Goal: Task Accomplishment & Management: Use online tool/utility

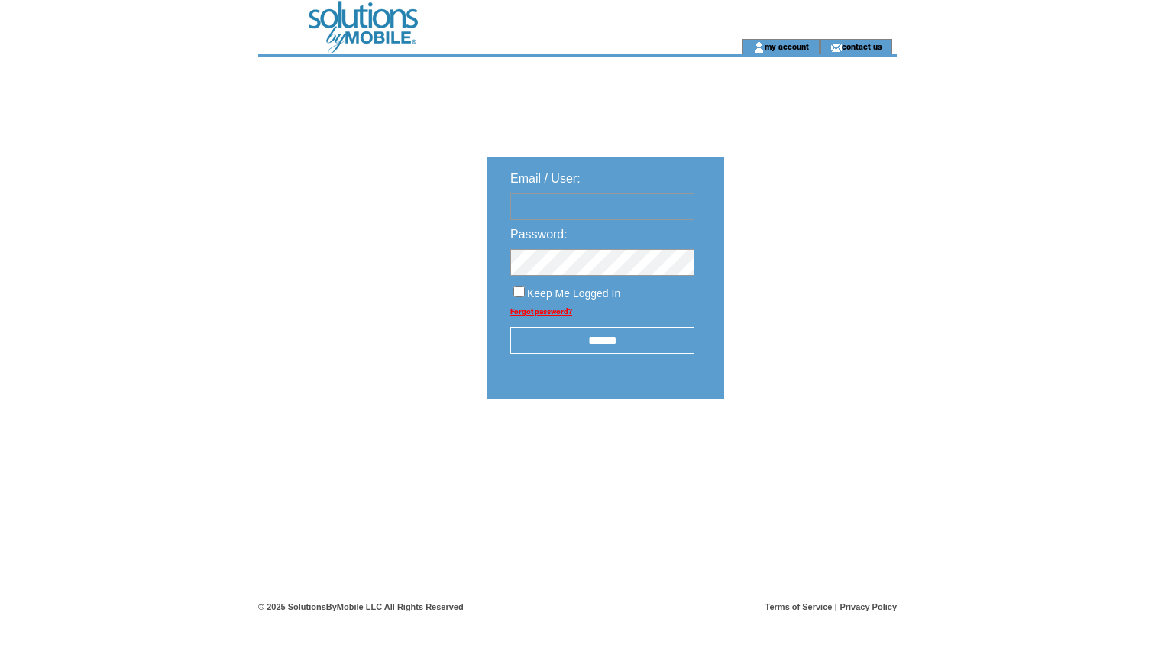
type input "**********"
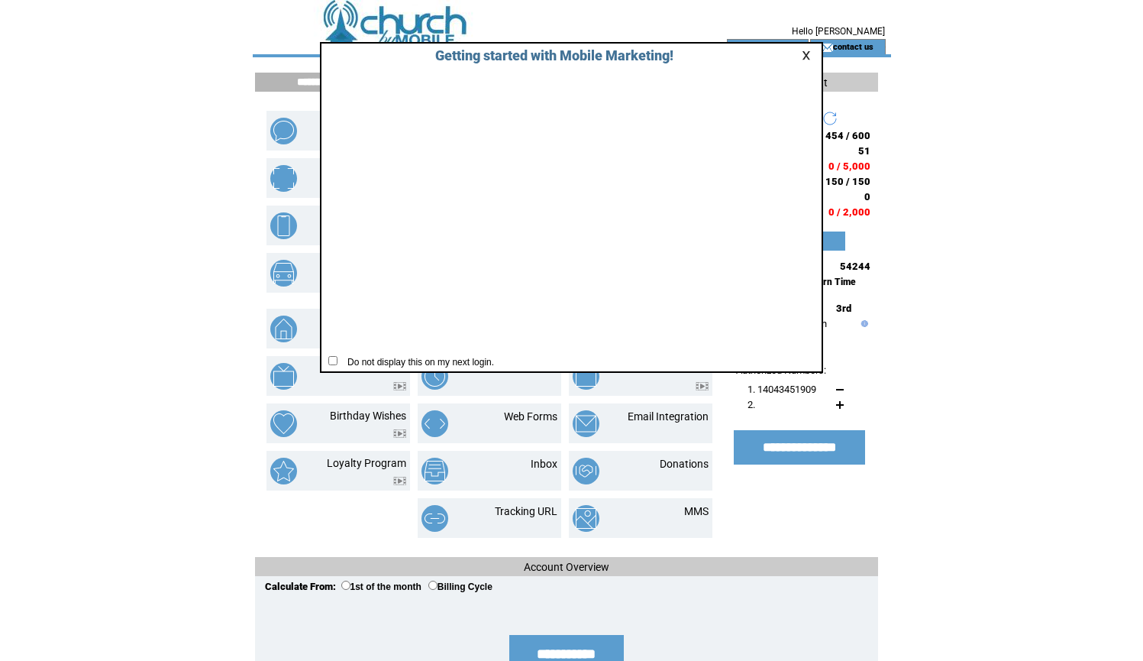
click at [807, 55] on link at bounding box center [809, 55] width 14 height 10
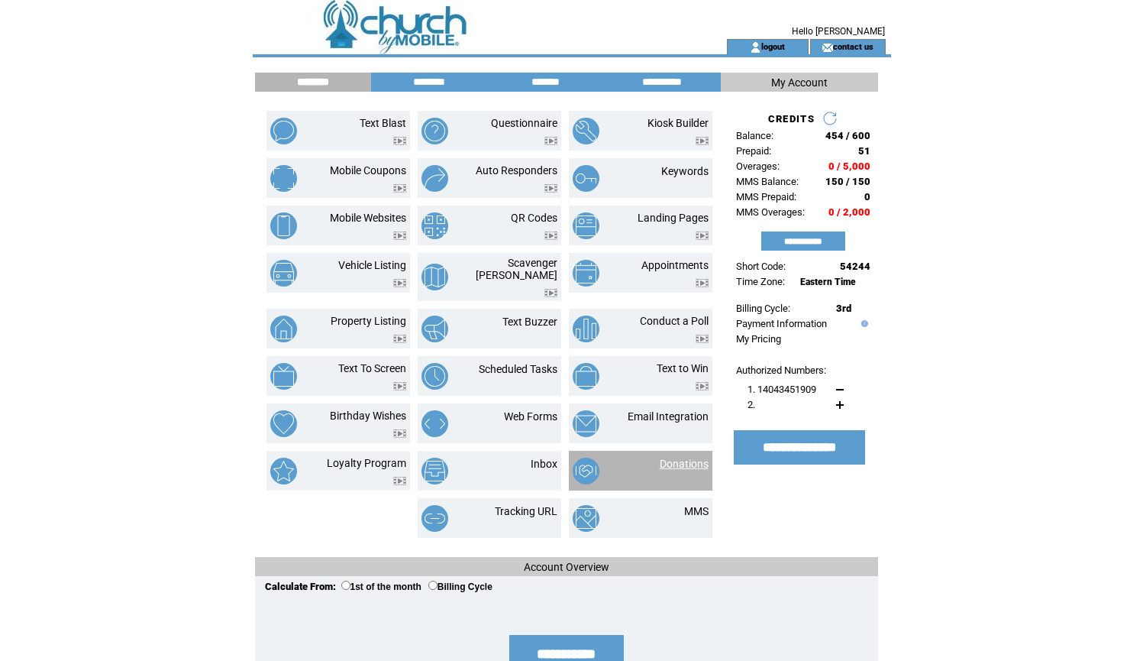
click at [684, 458] on link "Donations" at bounding box center [684, 464] width 49 height 12
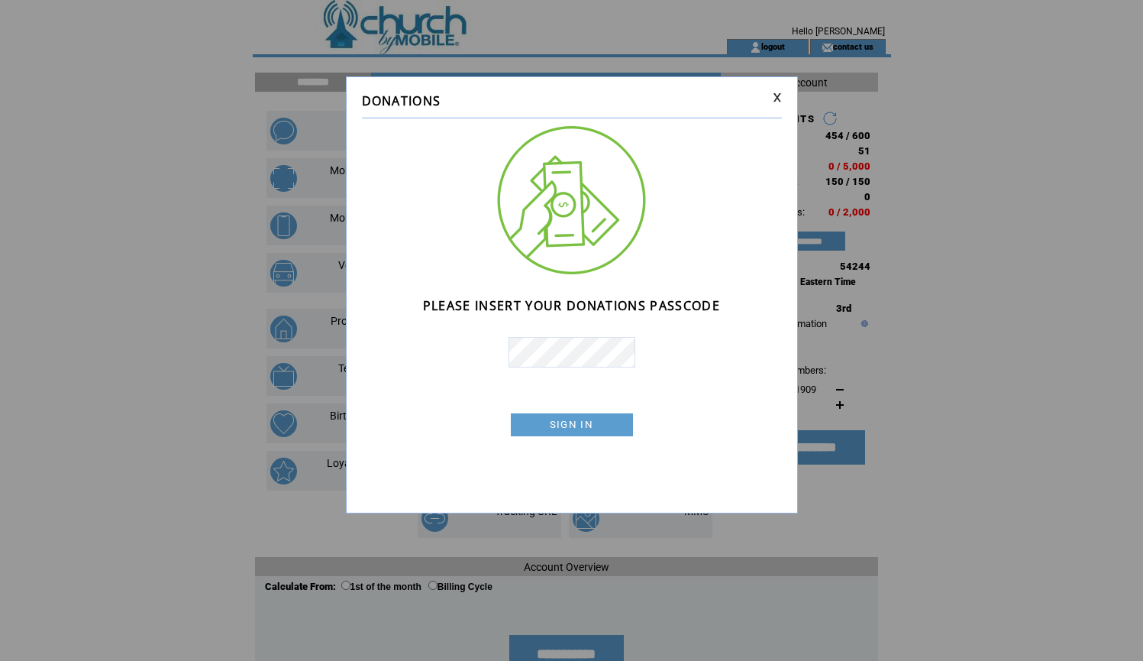
click at [582, 425] on link "SIGN IN" at bounding box center [572, 424] width 122 height 23
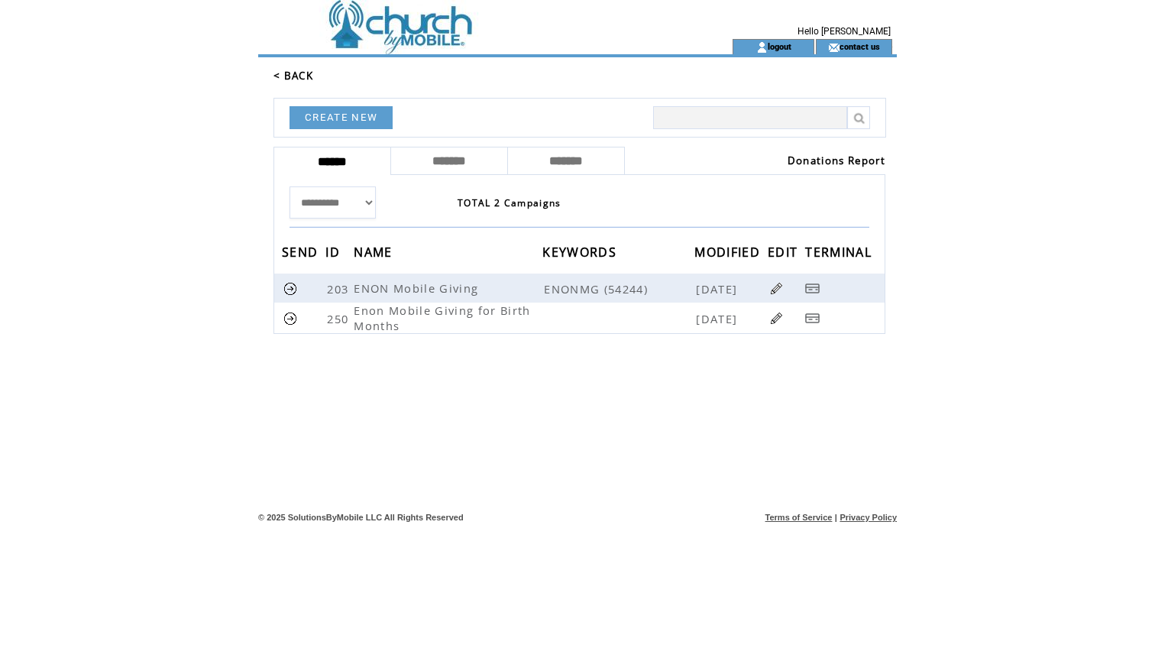
click at [800, 160] on link "Donations Report" at bounding box center [837, 161] width 98 height 14
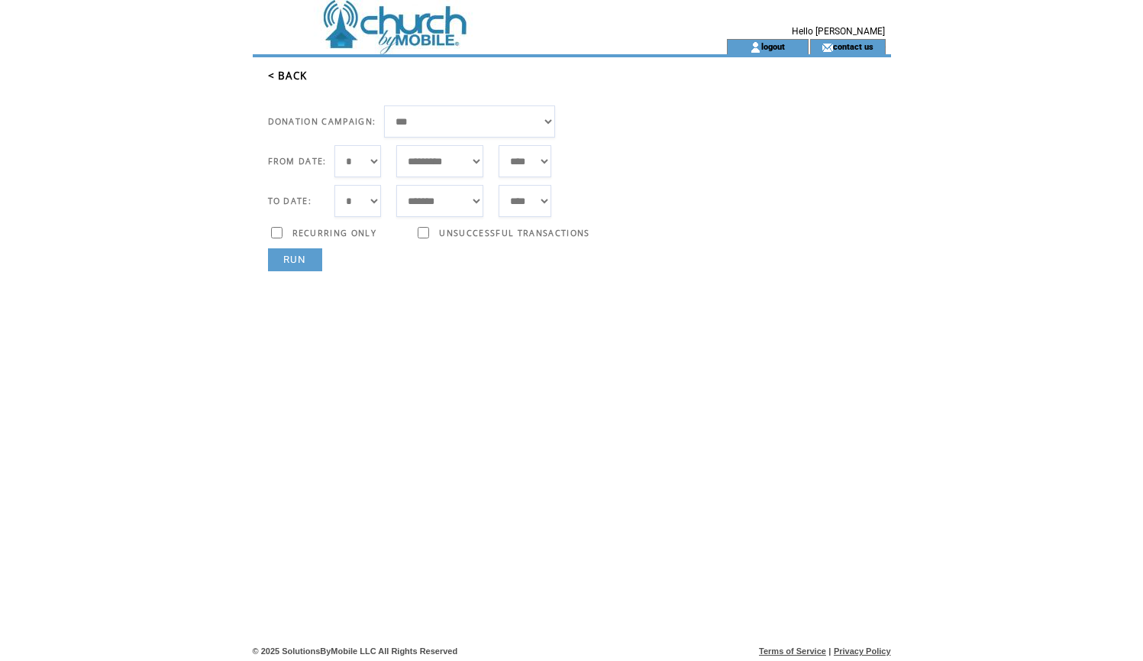
select select "***"
select select "**"
select select "*"
click at [293, 259] on link "RUN" at bounding box center [295, 259] width 54 height 23
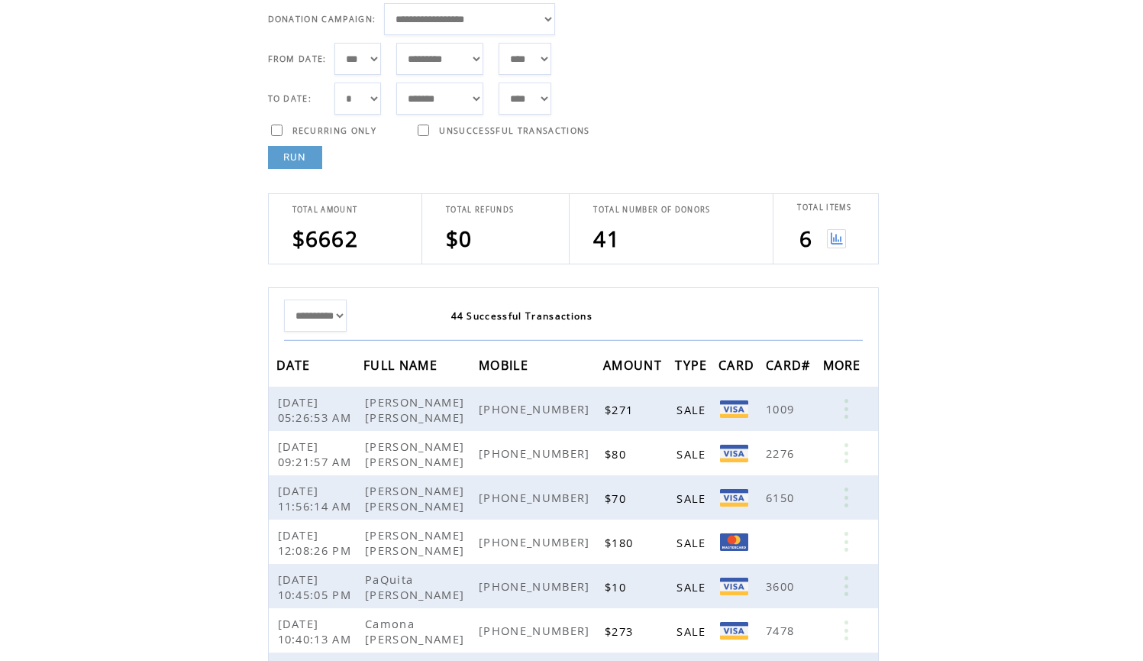
scroll to position [92, 0]
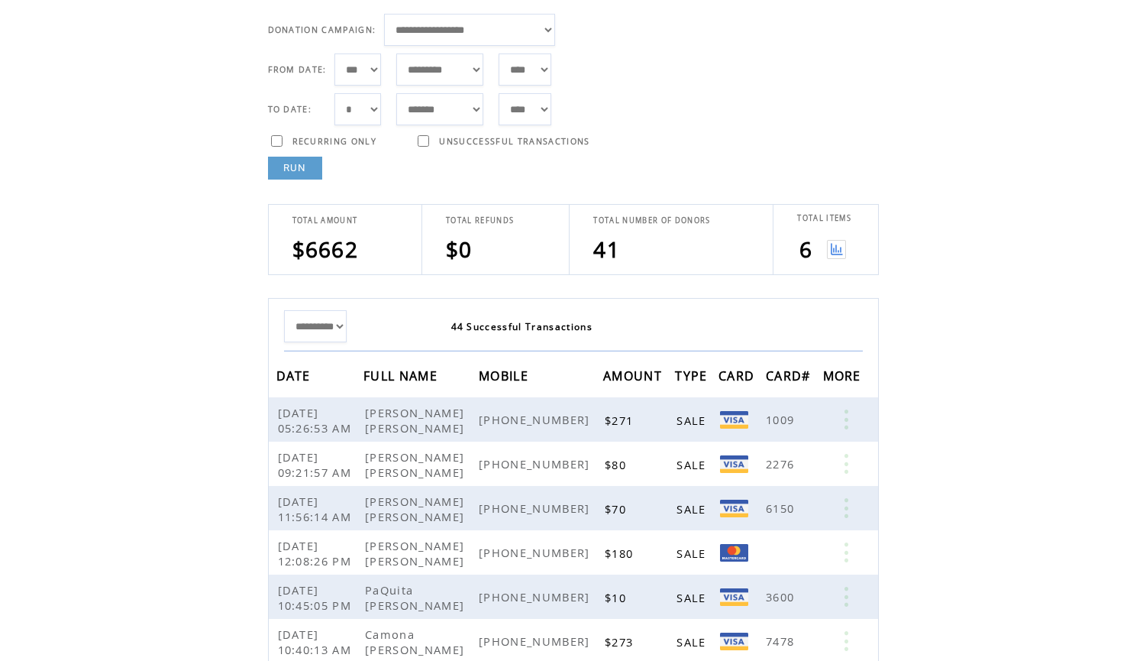
select select "*"
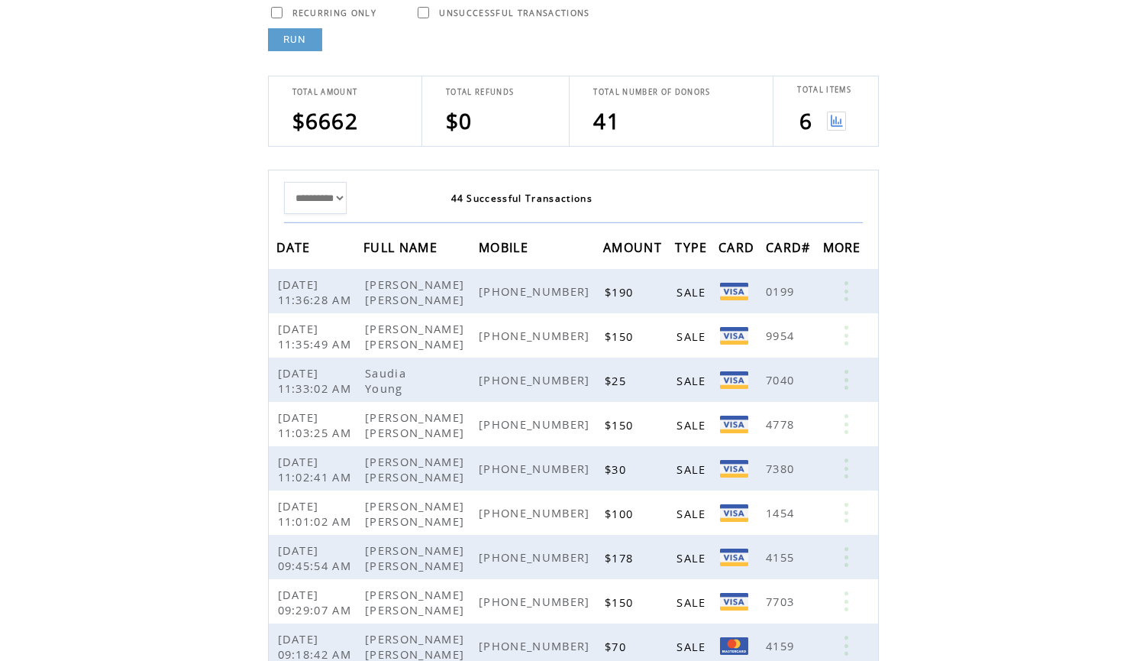
scroll to position [89, 0]
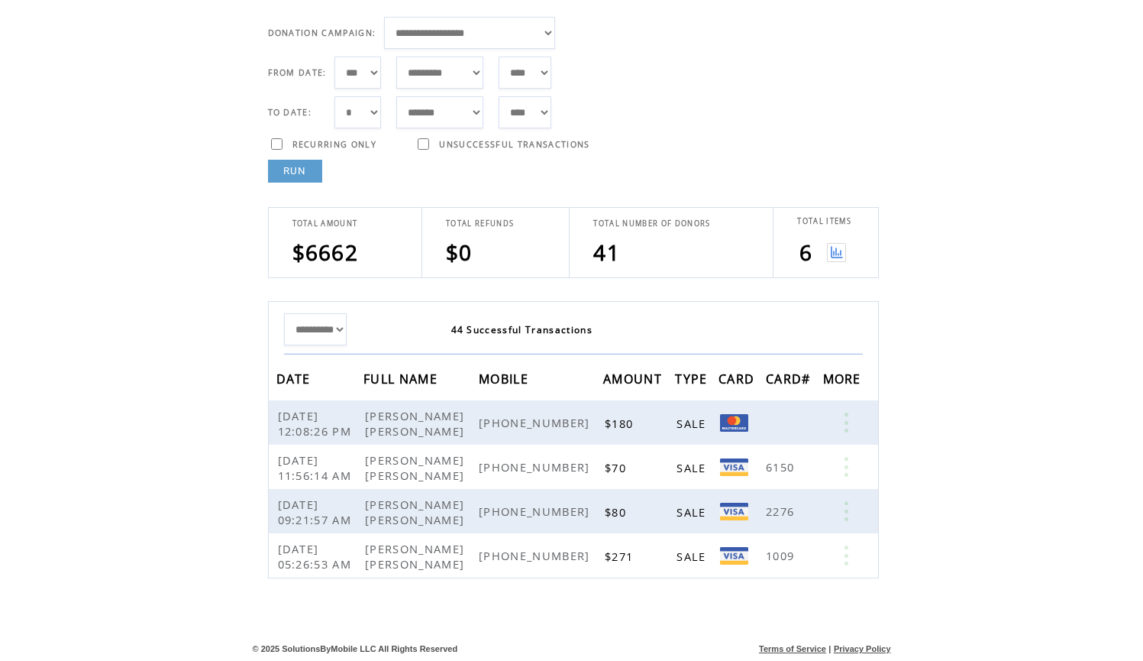
select select "*"
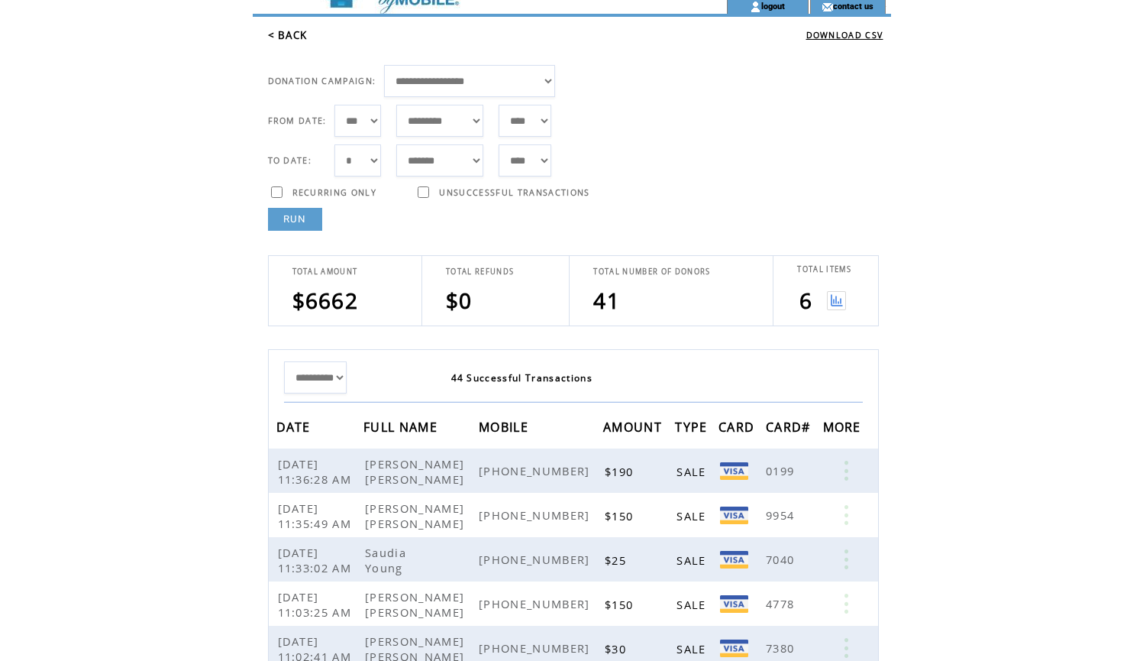
scroll to position [38, 0]
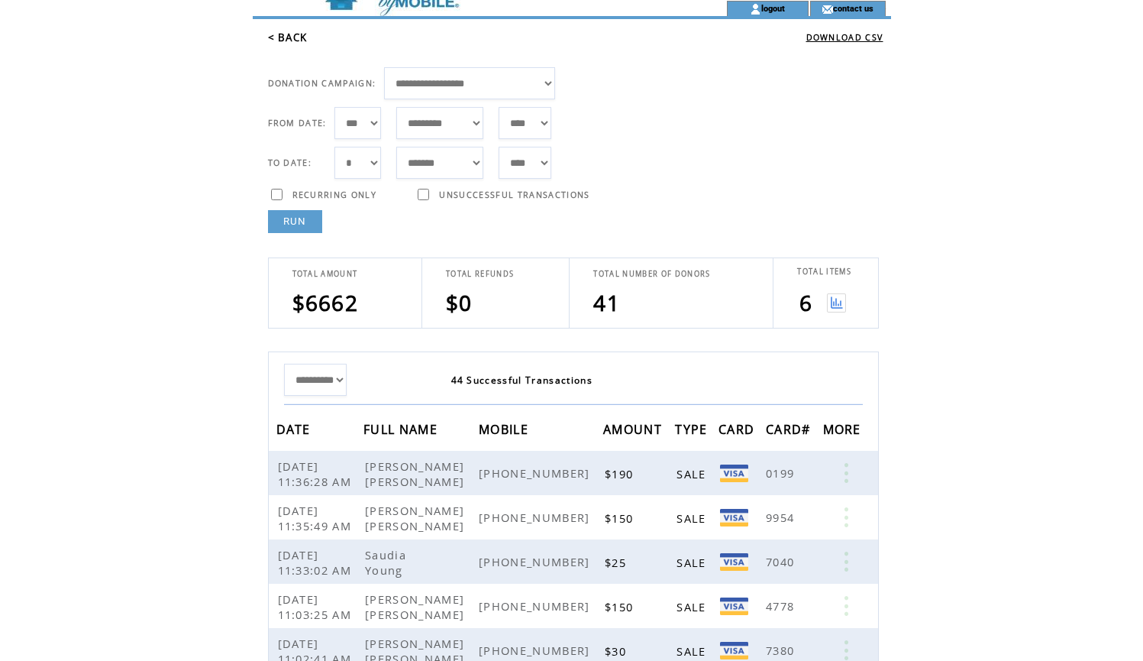
select select "*"
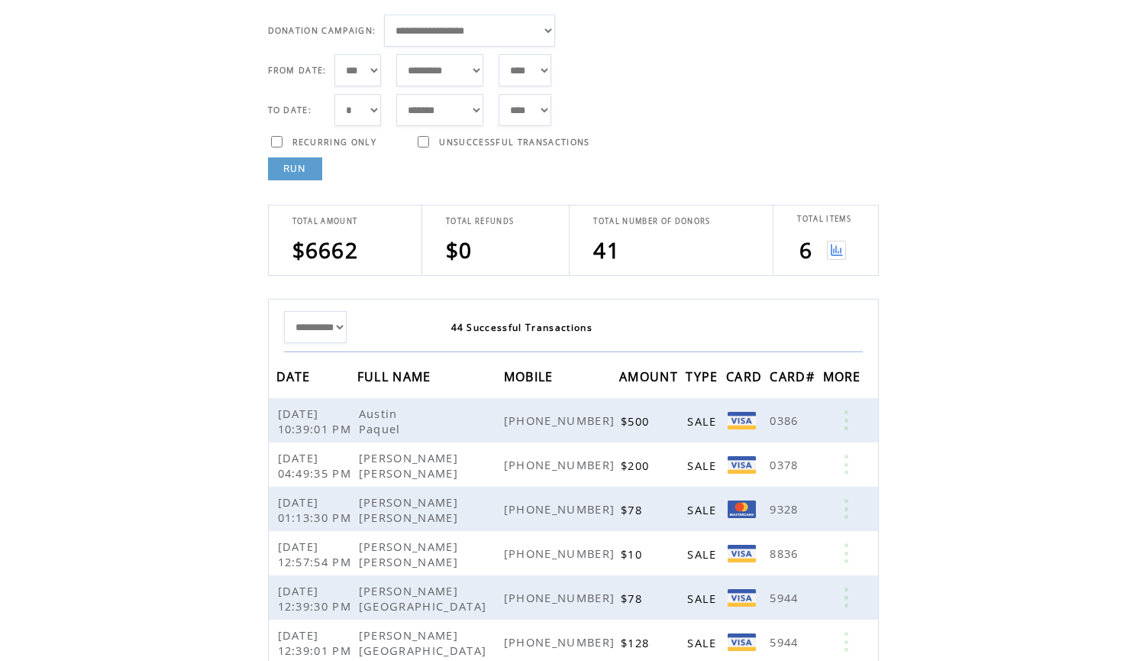
scroll to position [89, 0]
select select "**"
select select "*"
click at [308, 169] on link "RUN" at bounding box center [295, 170] width 54 height 23
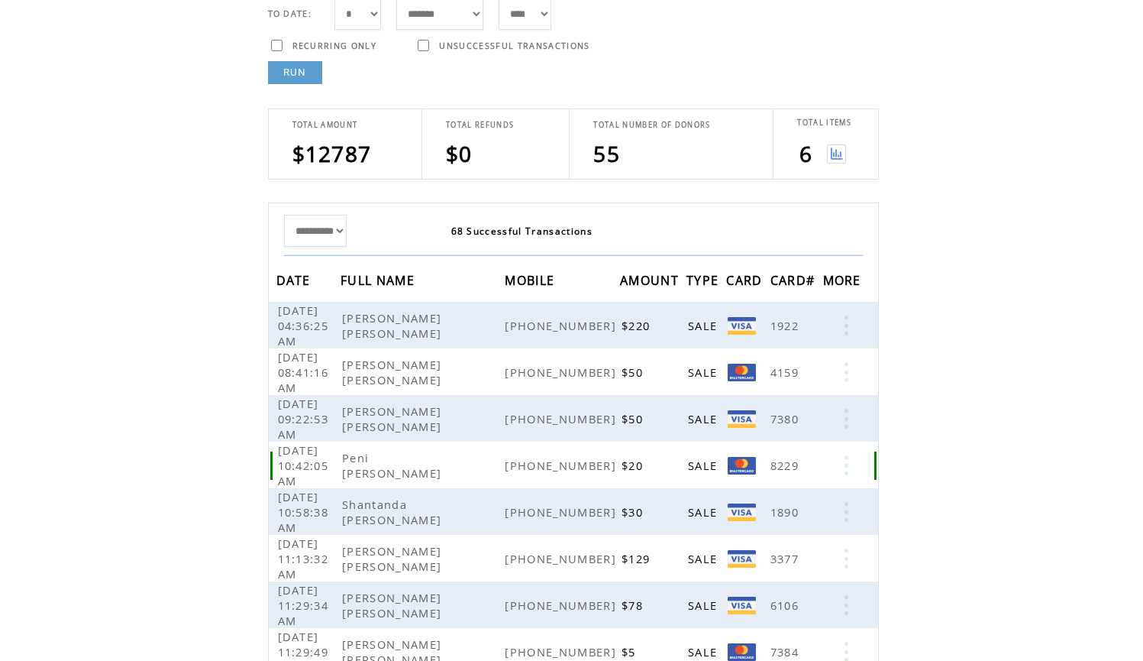
scroll to position [108, 0]
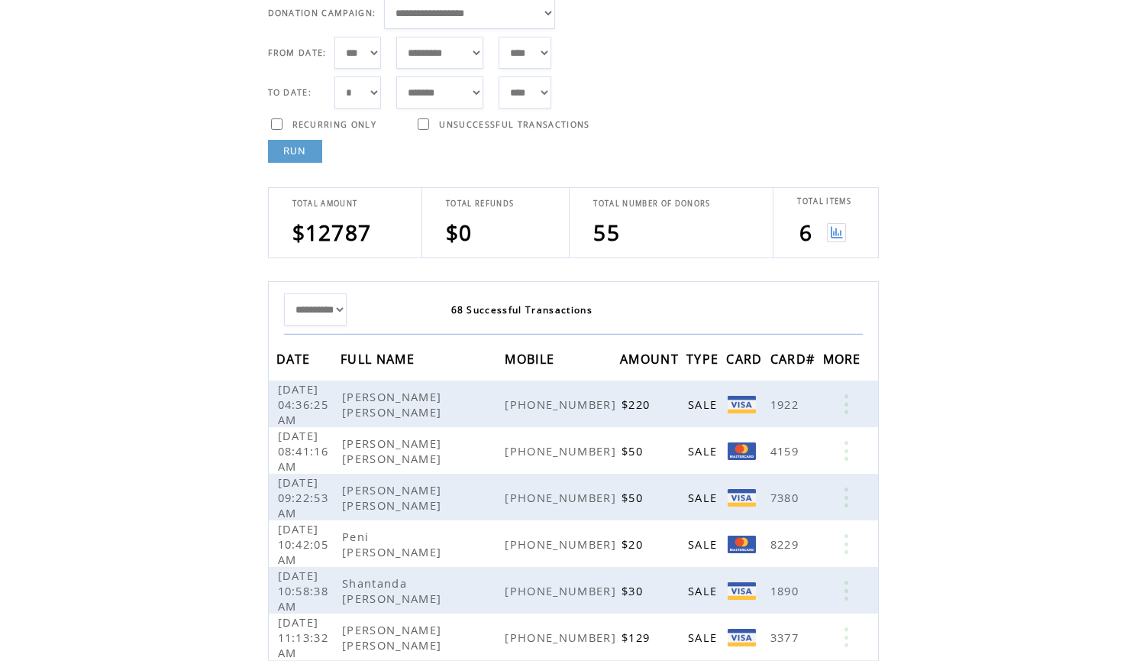
select select "*"
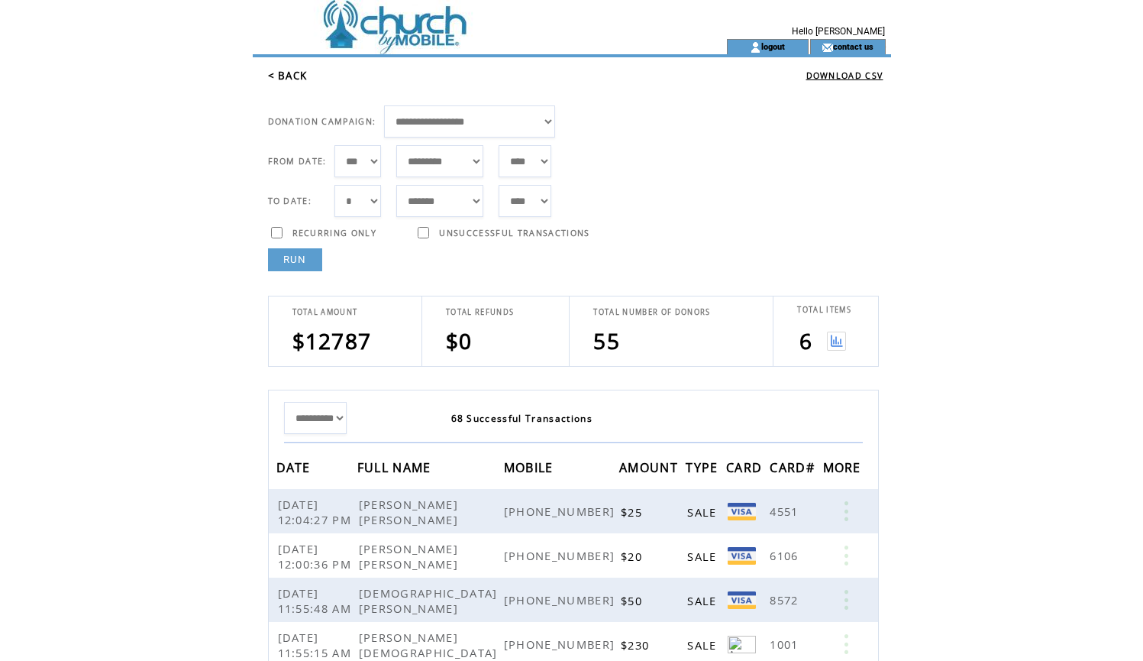
scroll to position [0, 0]
select select "*"
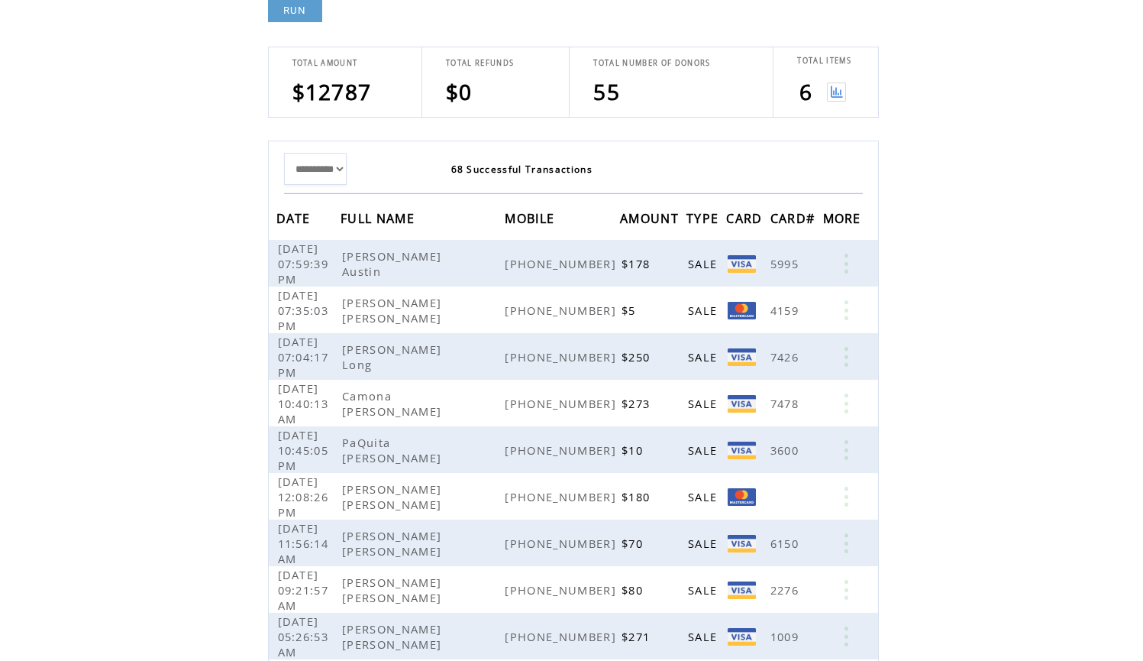
scroll to position [187, 0]
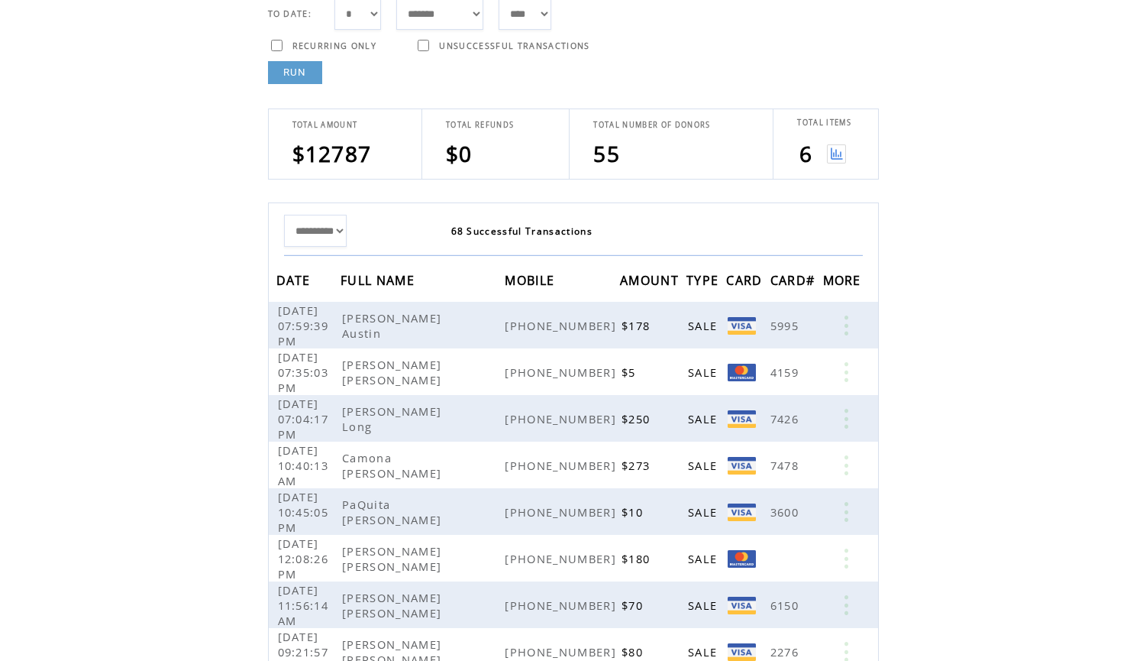
select select "*"
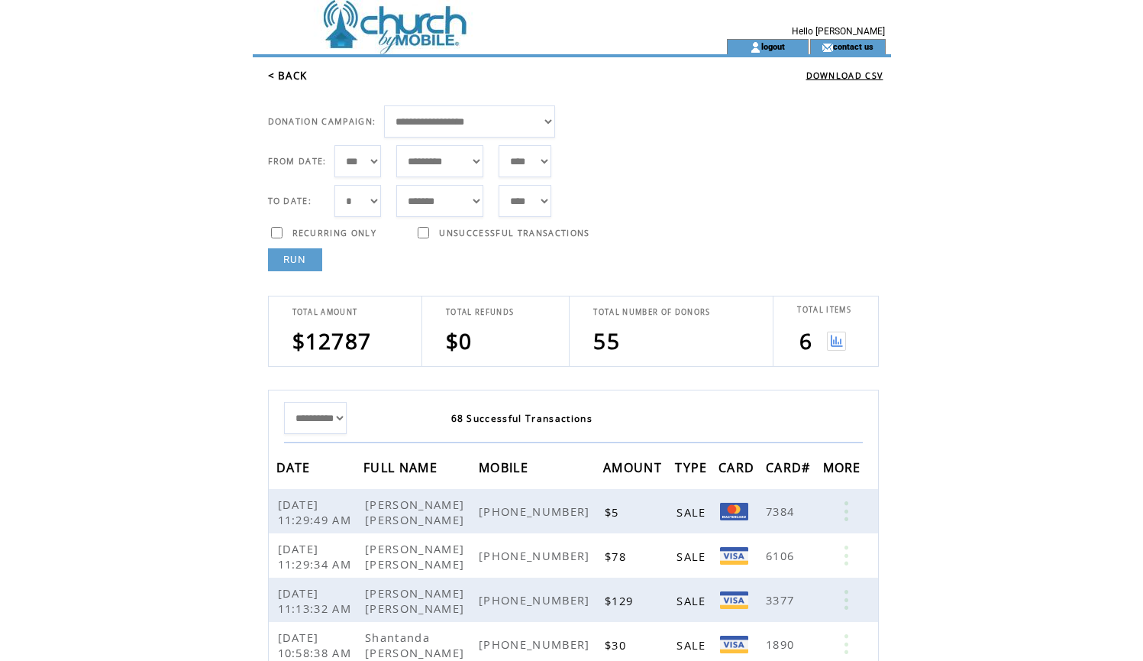
scroll to position [0, 0]
select select "*"
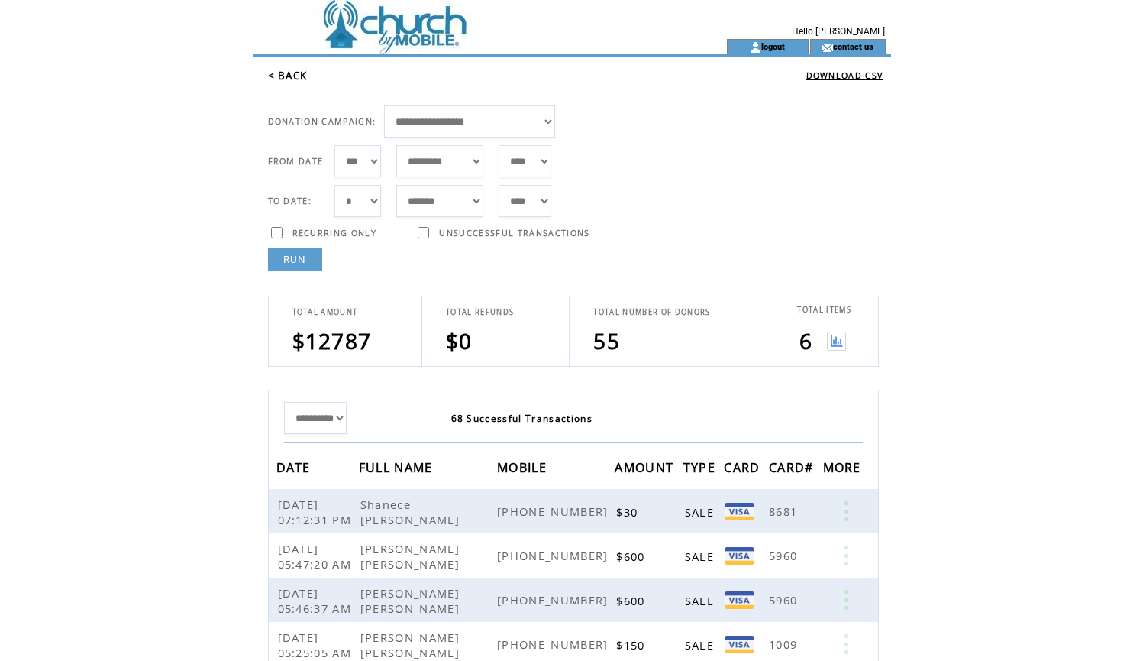
select select "*"
click at [305, 257] on link "RUN" at bounding box center [295, 259] width 54 height 23
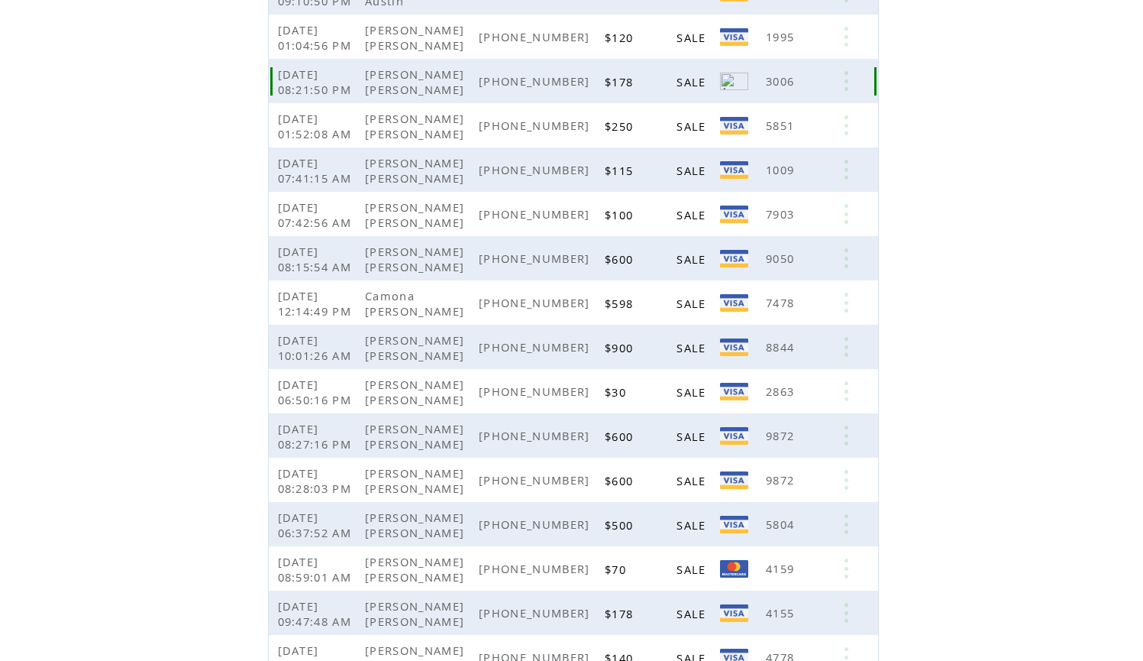
scroll to position [613, 0]
